Goal: Task Accomplishment & Management: Manage account settings

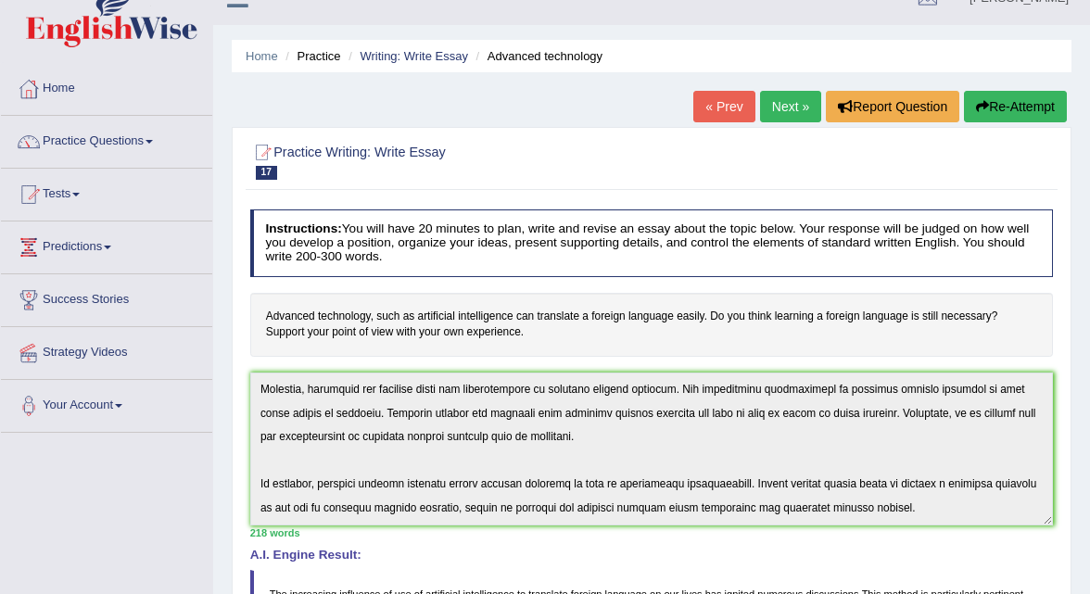
scroll to position [27, 0]
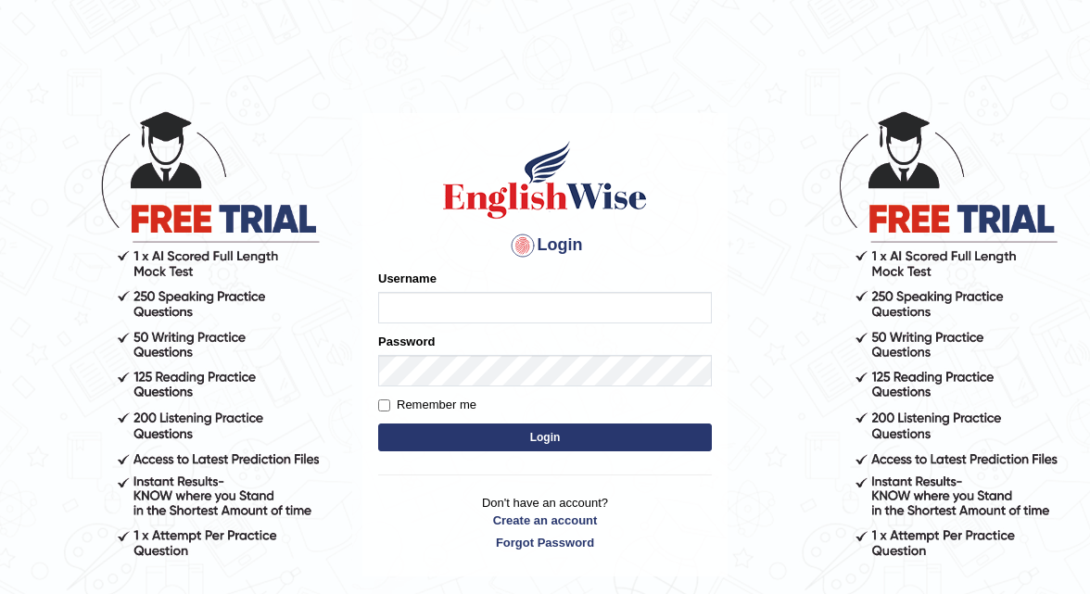
type input "shanti"
click at [541, 430] on button "Login" at bounding box center [545, 437] width 334 height 28
